Goal: Transaction & Acquisition: Subscribe to service/newsletter

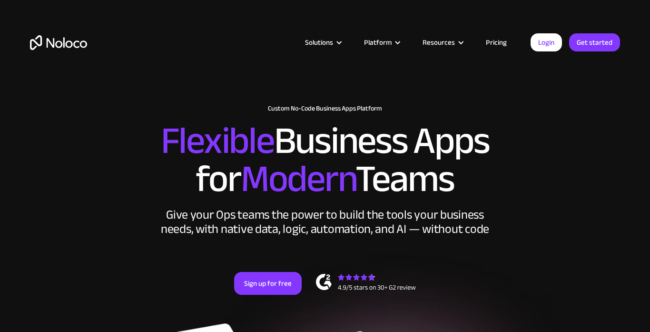
click at [276, 287] on link "Sign up for free" at bounding box center [268, 283] width 68 height 23
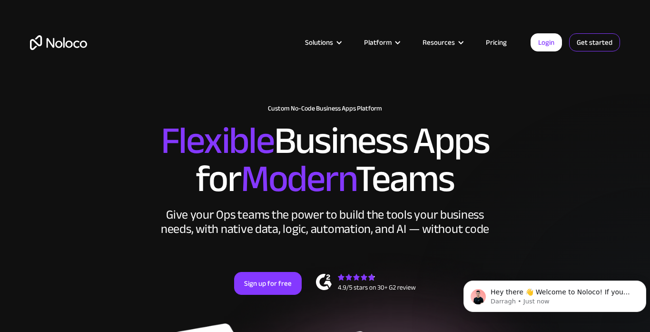
click at [0, 0] on link "Get started" at bounding box center [0, 0] width 0 height 0
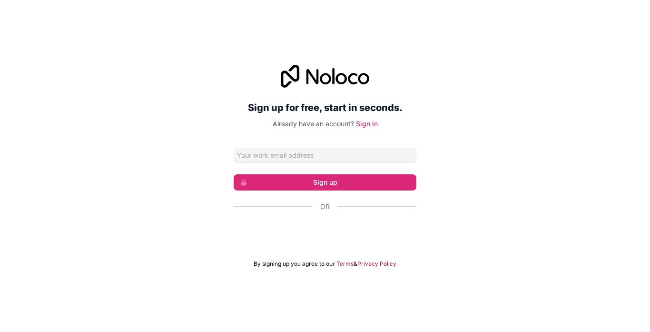
click at [366, 157] on input "Email address" at bounding box center [325, 154] width 183 height 15
type input "[EMAIL_ADDRESS][DOMAIN_NAME]"
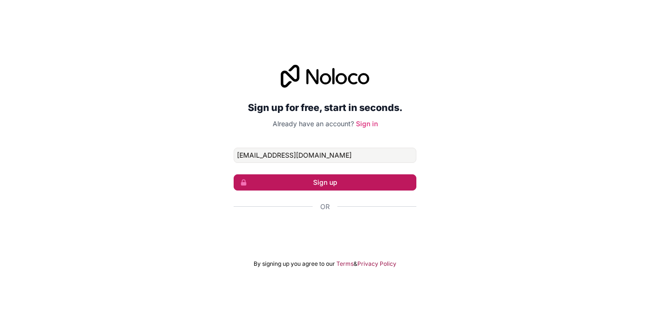
click at [360, 185] on button "Sign up" at bounding box center [325, 182] width 183 height 16
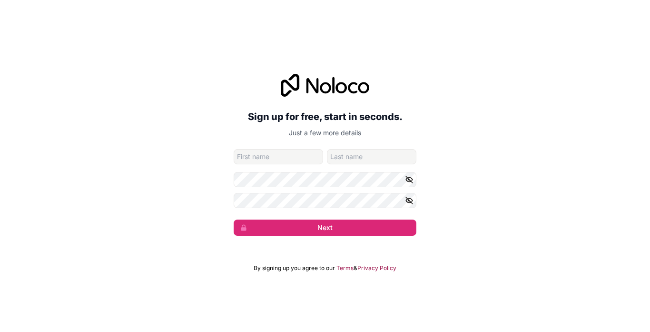
click at [313, 158] on input "given-name" at bounding box center [278, 156] width 89 height 15
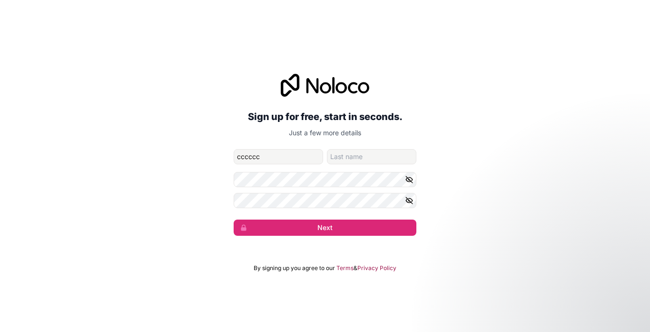
type input "cccccc"
click at [359, 154] on input "family-name" at bounding box center [371, 156] width 89 height 15
type input "ssss"
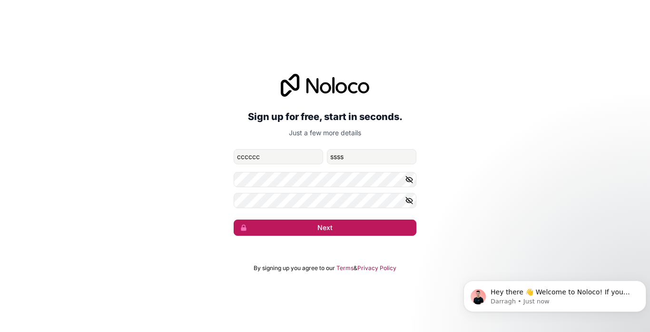
click at [338, 221] on button "Next" at bounding box center [325, 227] width 183 height 16
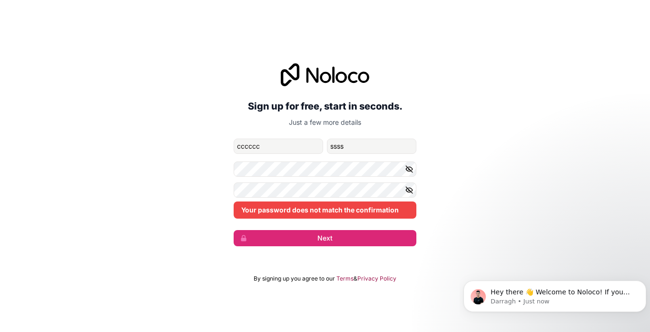
click at [337, 215] on div "Your password does not match the confirmation" at bounding box center [325, 209] width 183 height 17
